Goal: Register for event/course

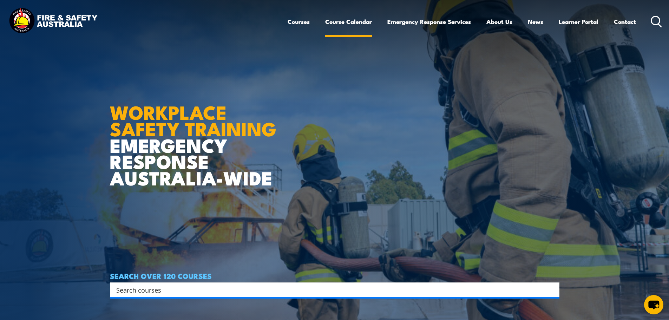
click at [341, 24] on link "Course Calendar" at bounding box center [348, 21] width 47 height 19
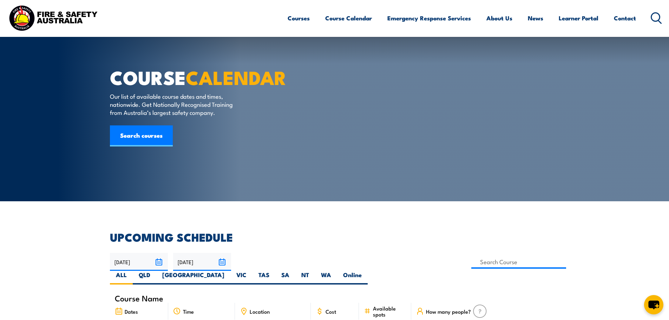
scroll to position [140, 0]
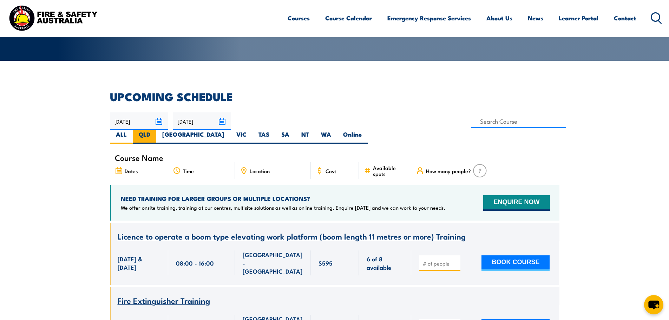
click at [156, 130] on label "QLD" at bounding box center [145, 137] width 24 height 14
click at [155, 130] on input "QLD" at bounding box center [152, 132] width 5 height 5
radio input "true"
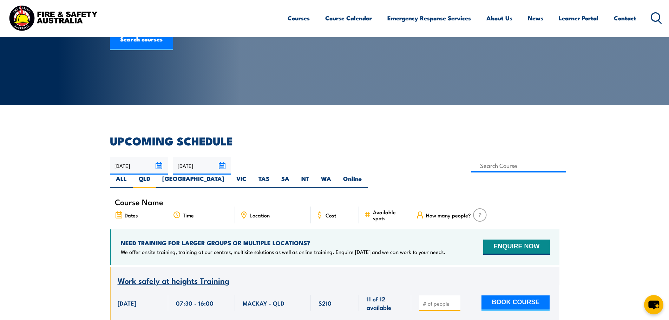
scroll to position [140, 0]
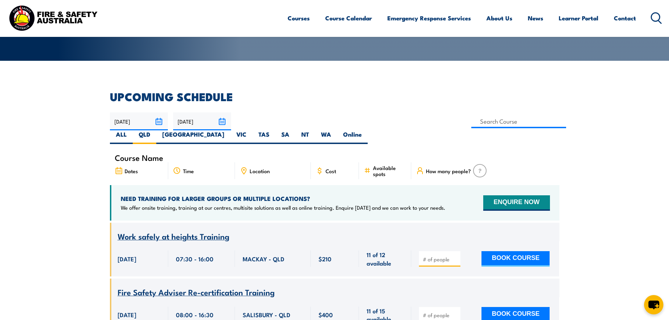
click at [262, 168] on span "Location" at bounding box center [260, 171] width 20 height 6
click at [246, 167] on icon at bounding box center [244, 170] width 5 height 6
click at [471, 121] on input at bounding box center [518, 121] width 95 height 14
type input "Confined Space Entry & GTA Refresher – Mackay"
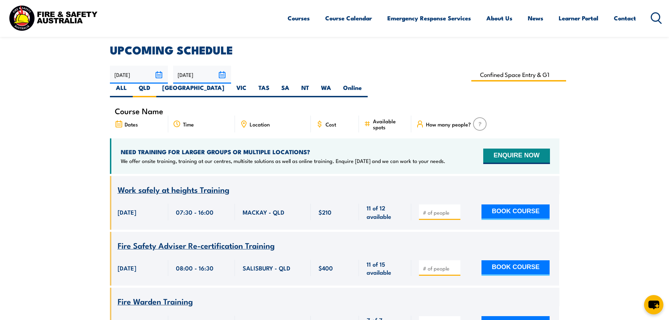
scroll to position [351, 0]
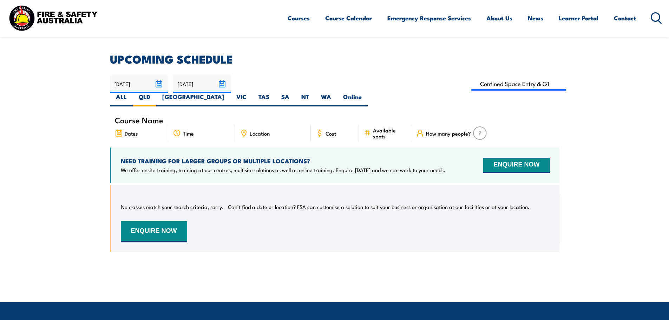
scroll to position [56, 0]
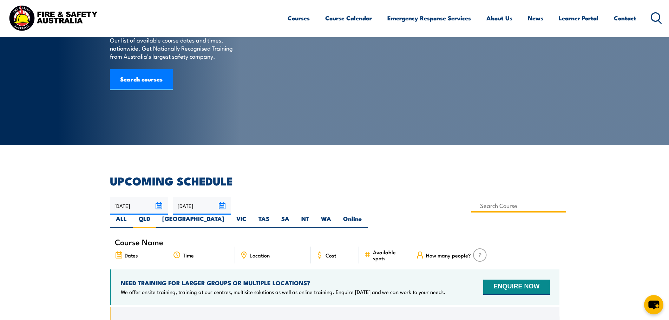
click at [471, 208] on input at bounding box center [518, 206] width 95 height 14
click at [471, 206] on input at bounding box center [518, 206] width 95 height 14
type input "Confined Space Entry & GTA Refresher – Mackay"
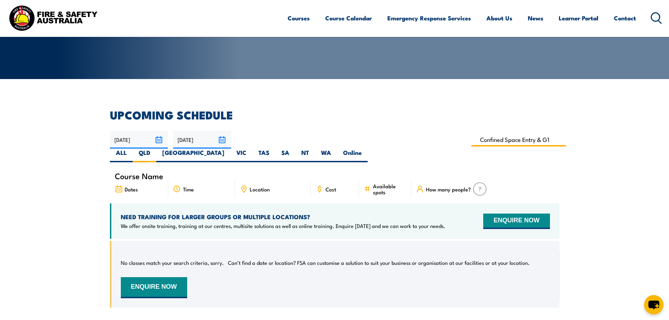
scroll to position [197, 0]
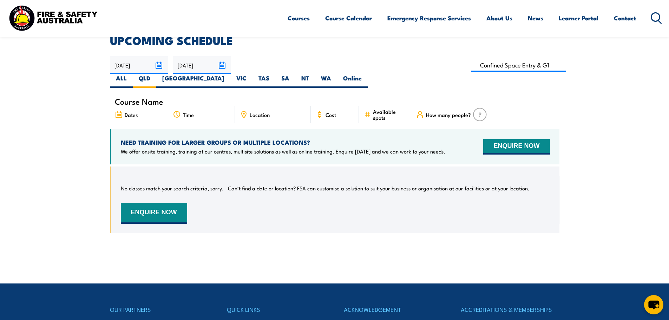
click at [72, 133] on section "UPCOMING SCHEDULE 03/10/2025 02/12/2025" at bounding box center [334, 139] width 669 height 209
click at [471, 64] on input at bounding box center [518, 65] width 95 height 14
type input "Confined Space Entry & GTA Refresher – Mackay"
click at [58, 122] on section "UPCOMING SCHEDULE 03/10/2025 02/12/2025" at bounding box center [334, 139] width 669 height 209
click at [133, 74] on label "ALL" at bounding box center [121, 81] width 23 height 14
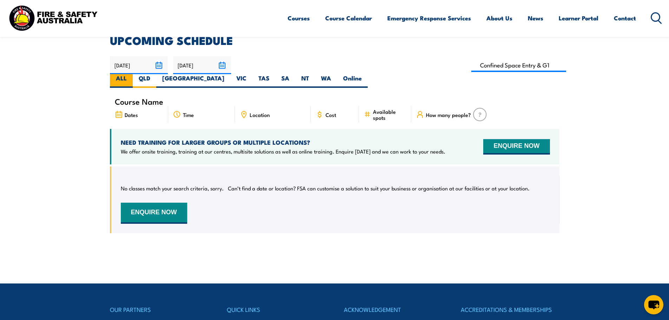
click at [131, 74] on input "ALL" at bounding box center [129, 76] width 5 height 5
radio input "true"
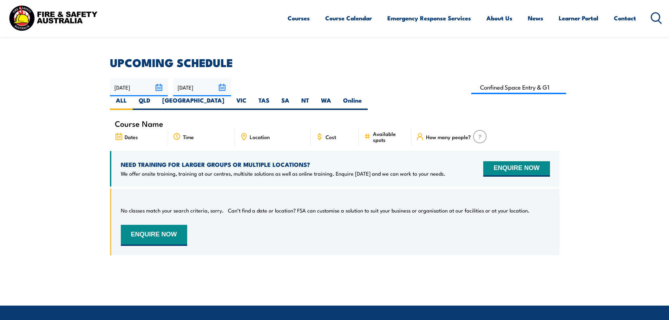
scroll to position [126, 0]
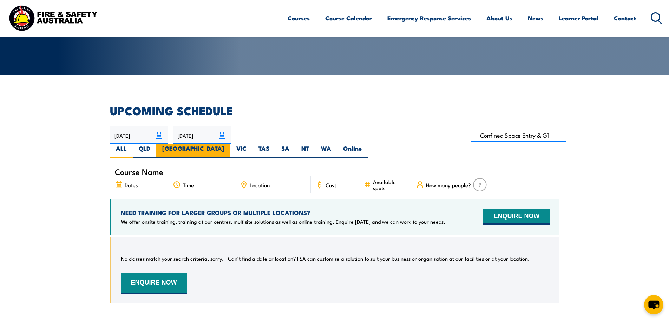
click at [230, 144] on label "[GEOGRAPHIC_DATA]" at bounding box center [193, 151] width 74 height 14
click at [229, 144] on input "[GEOGRAPHIC_DATA]" at bounding box center [226, 146] width 5 height 5
radio input "true"
click at [156, 144] on label "QLD" at bounding box center [145, 151] width 24 height 14
click at [155, 144] on input "QLD" at bounding box center [152, 146] width 5 height 5
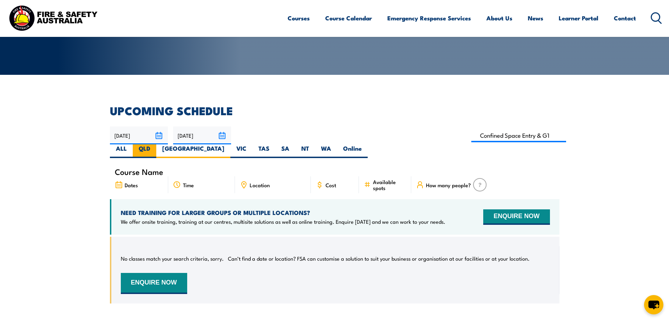
radio input "true"
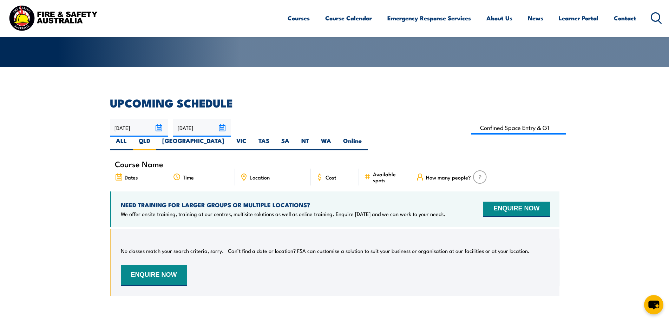
scroll to position [21, 0]
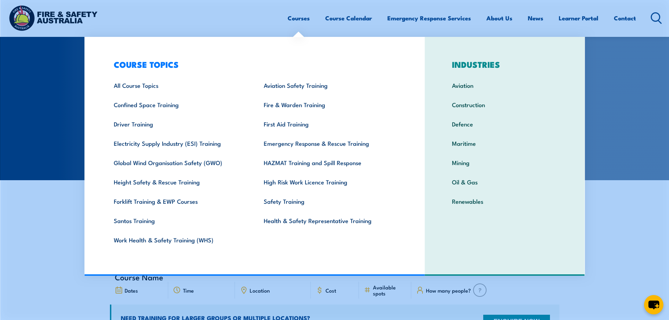
click at [295, 19] on link "Courses" at bounding box center [299, 18] width 22 height 19
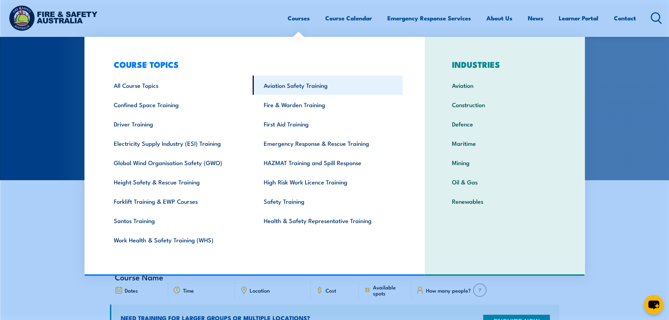
click at [295, 89] on link "Aviation Safety Training" at bounding box center [328, 84] width 150 height 19
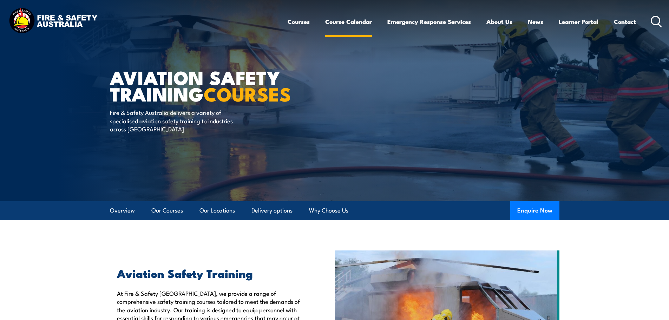
click at [340, 18] on link "Course Calendar" at bounding box center [348, 21] width 47 height 19
click at [342, 20] on link "Course Calendar" at bounding box center [348, 21] width 47 height 19
click at [346, 23] on link "Course Calendar" at bounding box center [348, 21] width 47 height 19
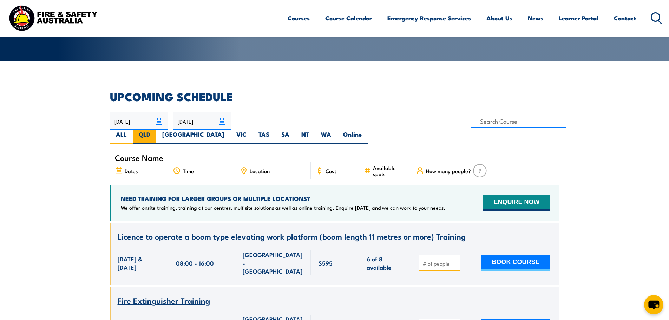
click at [156, 130] on label "QLD" at bounding box center [145, 137] width 24 height 14
click at [155, 130] on input "QLD" at bounding box center [152, 132] width 5 height 5
radio input "true"
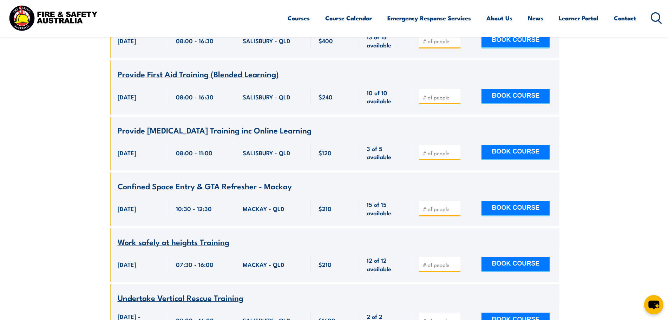
scroll to position [4551, 0]
